Goal: Navigation & Orientation: Find specific page/section

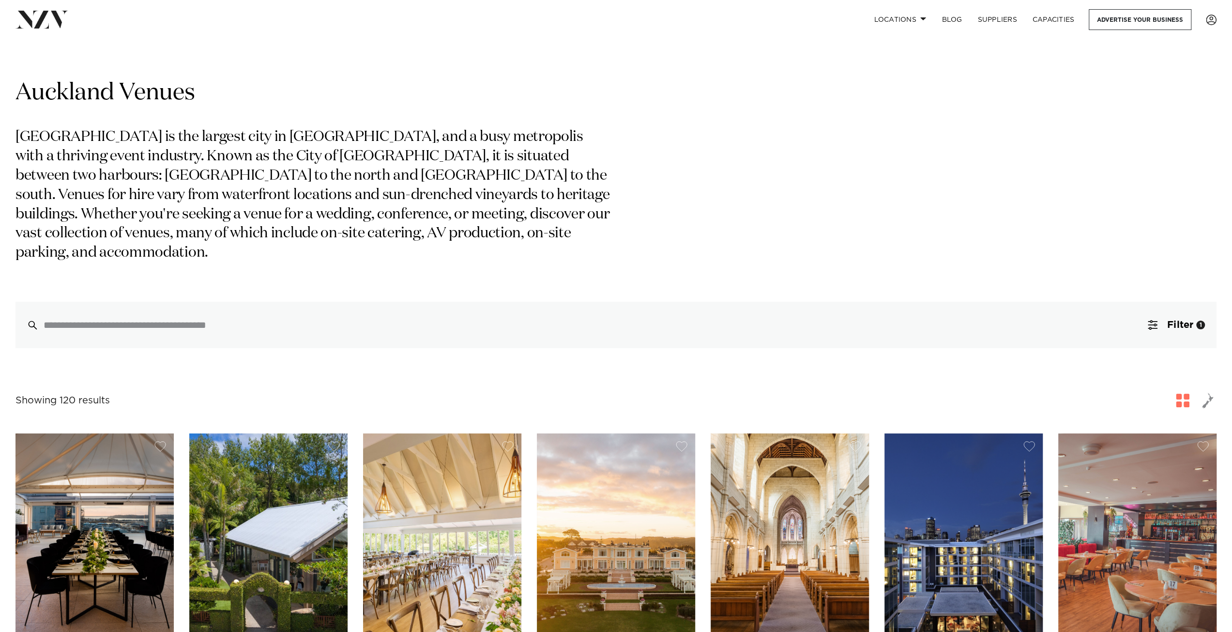
click at [991, 221] on div "Auckland Venues Auckland is the largest city in New Zealand, and a busy metropo…" at bounding box center [615, 213] width 1201 height 270
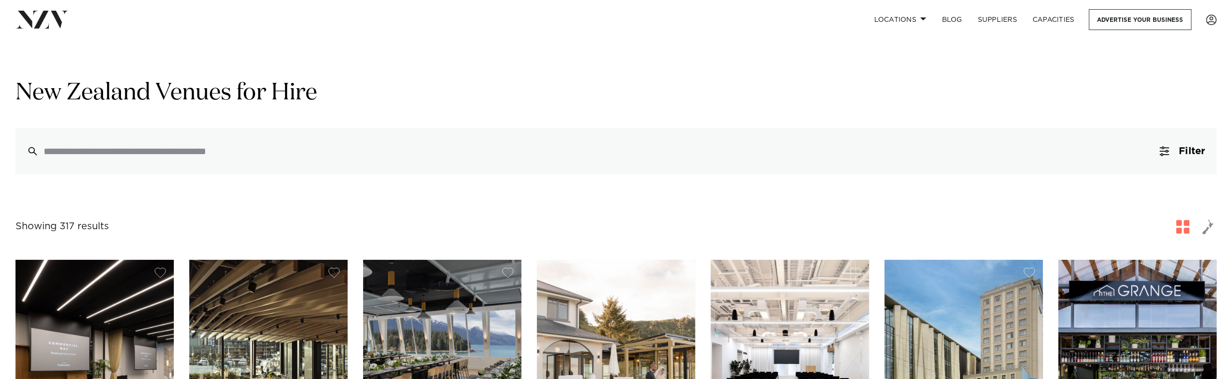
click at [1210, 225] on span "button" at bounding box center [1208, 226] width 12 height 16
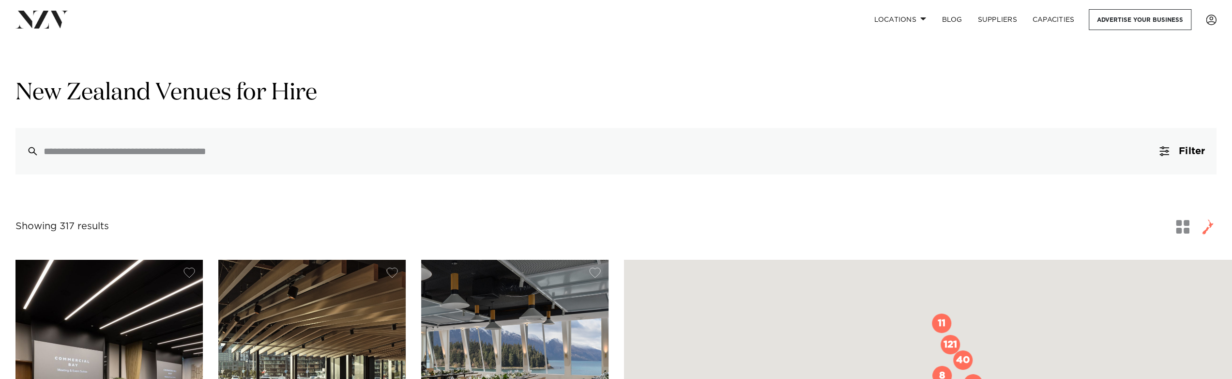
click at [1179, 225] on span "button" at bounding box center [1183, 227] width 14 height 14
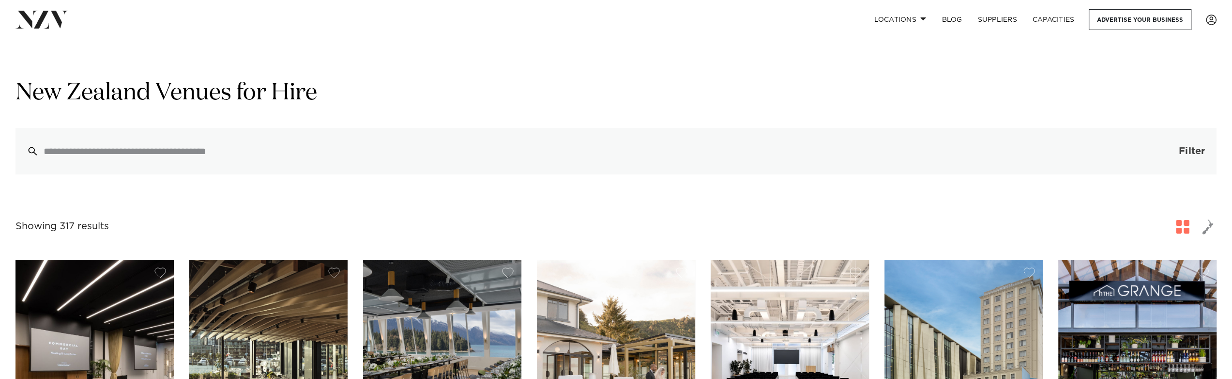
click at [1177, 155] on button "Filter 0" at bounding box center [1182, 151] width 69 height 46
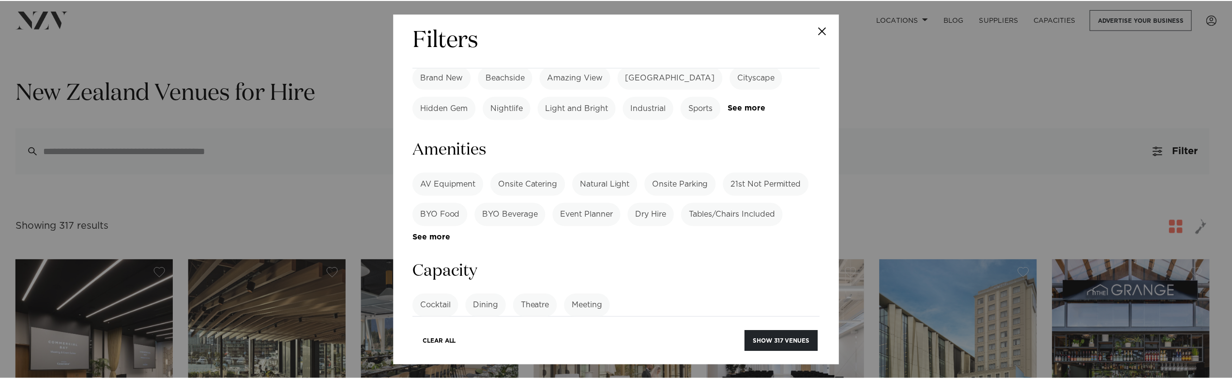
scroll to position [621, 0]
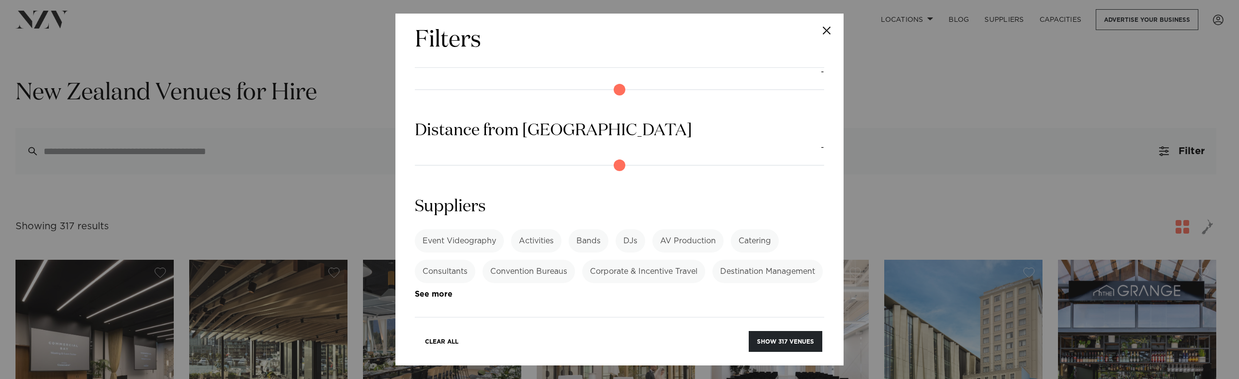
click at [828, 29] on button "Close" at bounding box center [827, 31] width 34 height 34
